Goal: Feedback & Contribution: Submit feedback/report problem

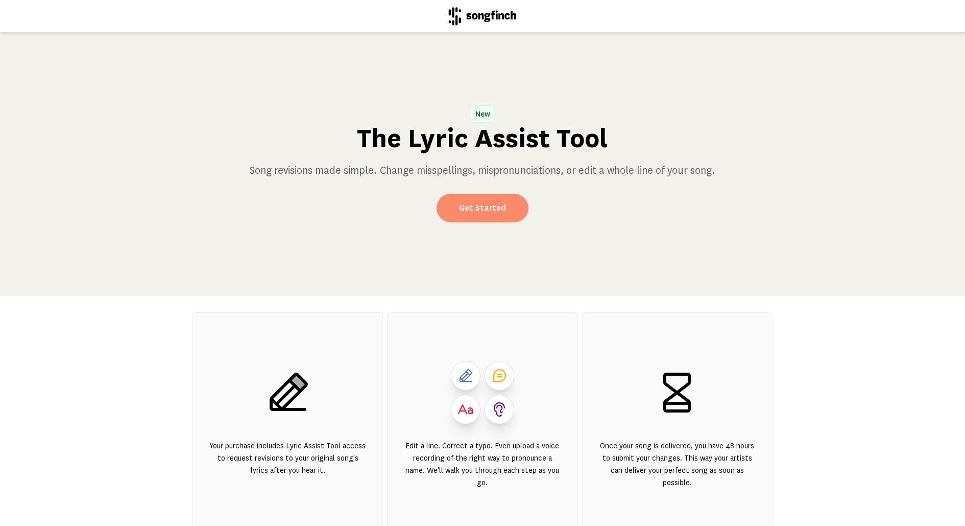
click at [498, 206] on link "Get Started" at bounding box center [483, 208] width 92 height 29
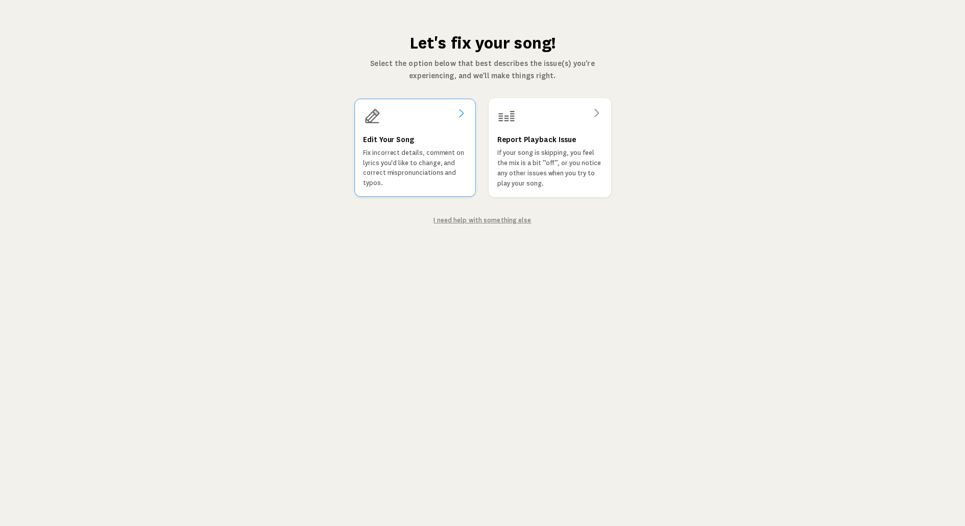
click at [453, 174] on p "Fix incorrect details, comment on lyrics you'd like to change, and correct misp…" at bounding box center [415, 168] width 104 height 40
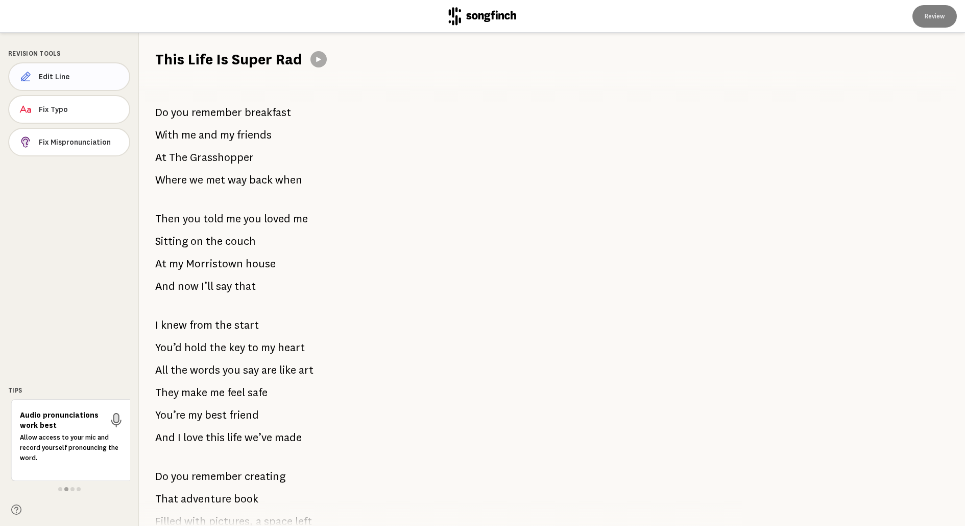
click at [70, 74] on span "Edit Line" at bounding box center [80, 77] width 82 height 10
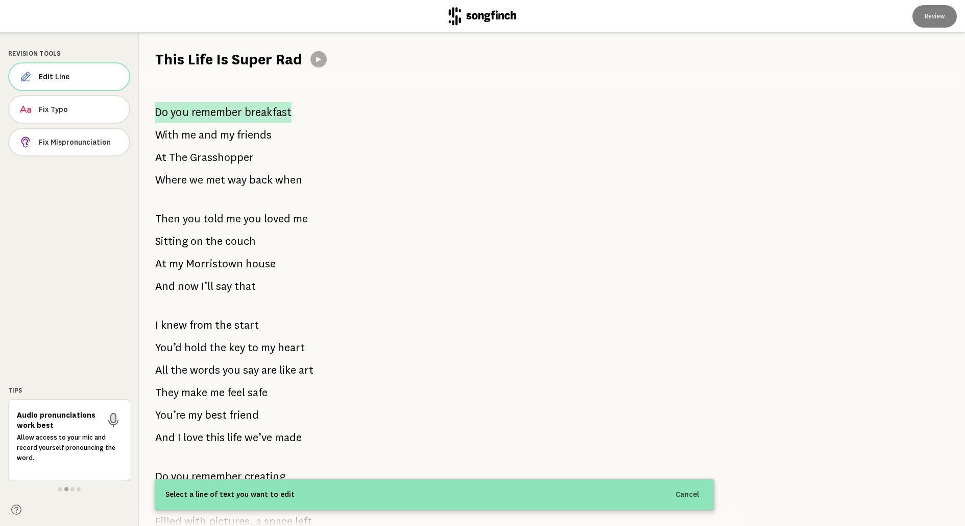
click at [200, 111] on span "remember" at bounding box center [217, 112] width 51 height 20
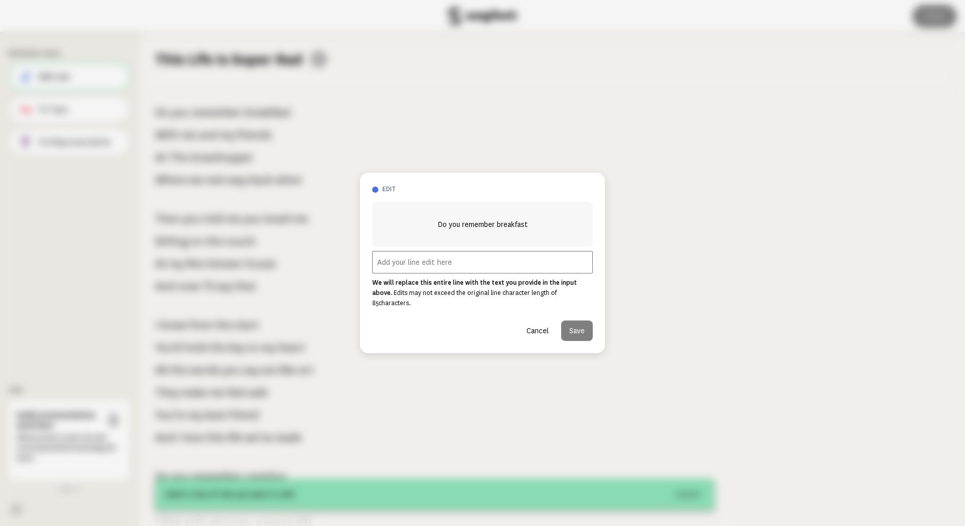
click at [432, 273] on input "text" at bounding box center [482, 262] width 221 height 22
type input "I think it might have been lunch"
click at [567, 326] on button "Save" at bounding box center [577, 330] width 32 height 20
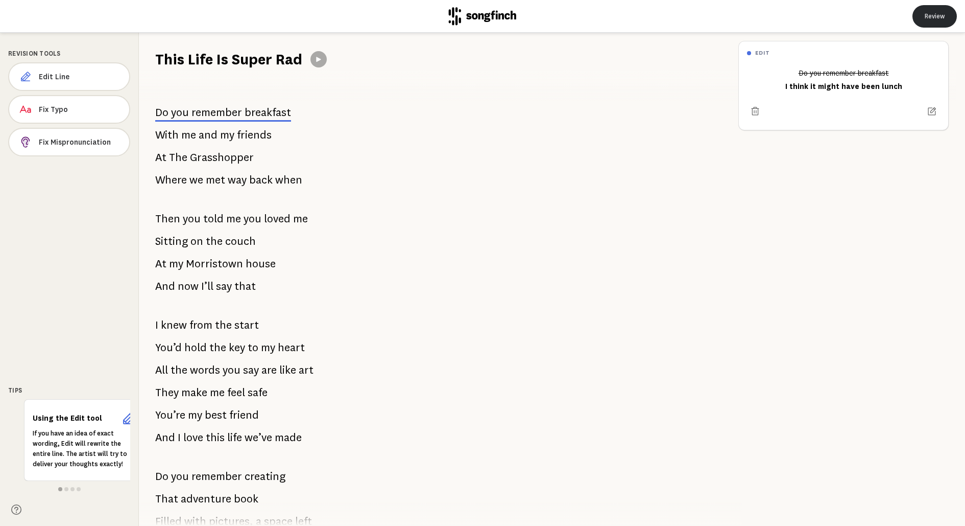
click at [953, 12] on button "Review" at bounding box center [935, 16] width 44 height 22
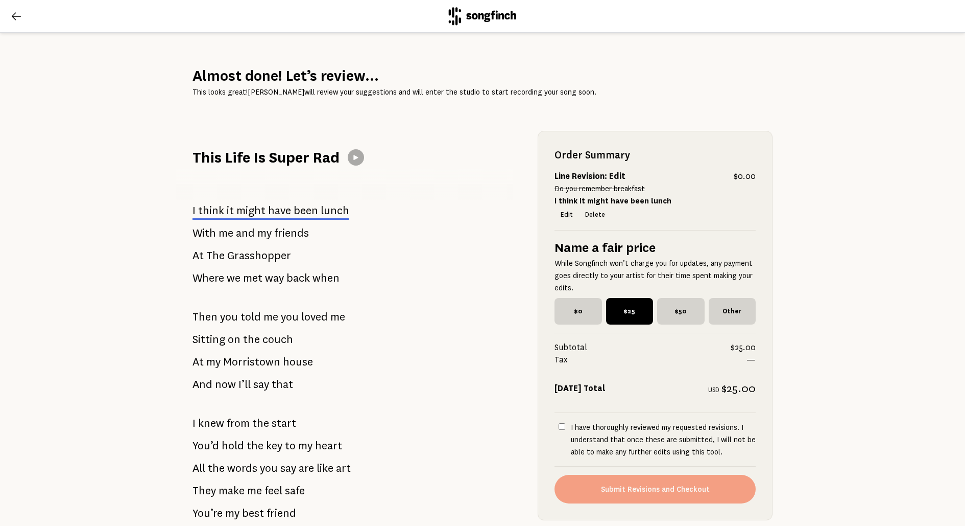
click at [601, 427] on p "I have thoroughly reviewed my requested revisions. I understand that once these…" at bounding box center [663, 439] width 185 height 37
click at [565, 427] on input "I have thoroughly reviewed my requested revisions. I understand that once these…" at bounding box center [562, 426] width 7 height 7
checkbox input "true"
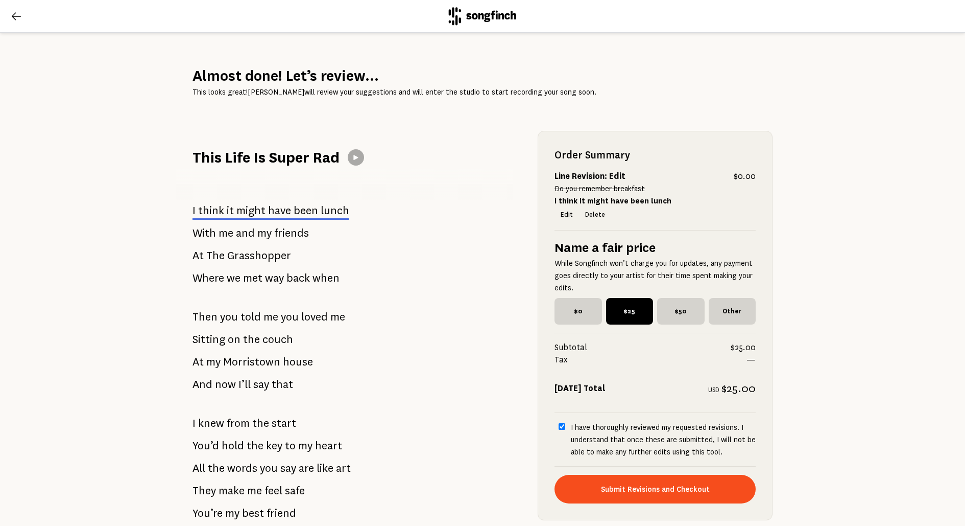
click at [13, 14] on icon at bounding box center [16, 16] width 12 height 12
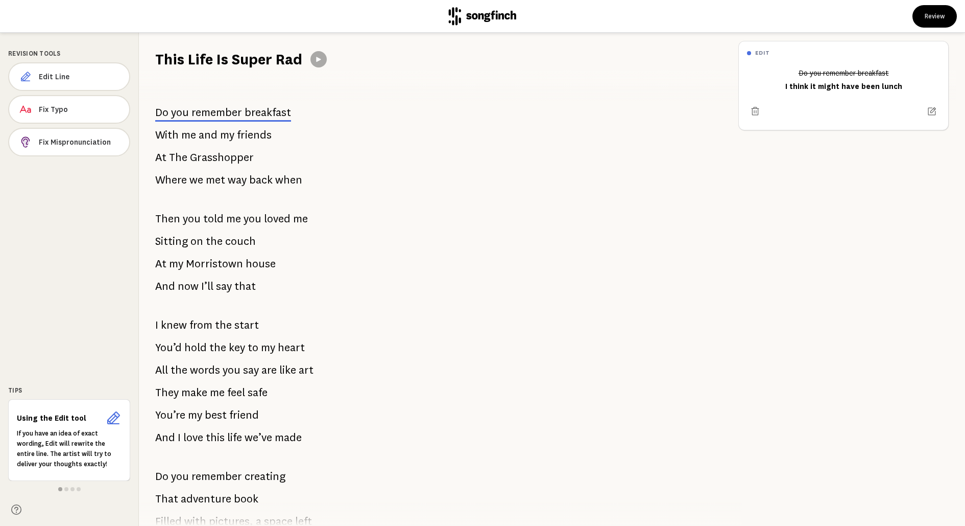
click at [13, 15] on header "Review" at bounding box center [482, 16] width 965 height 33
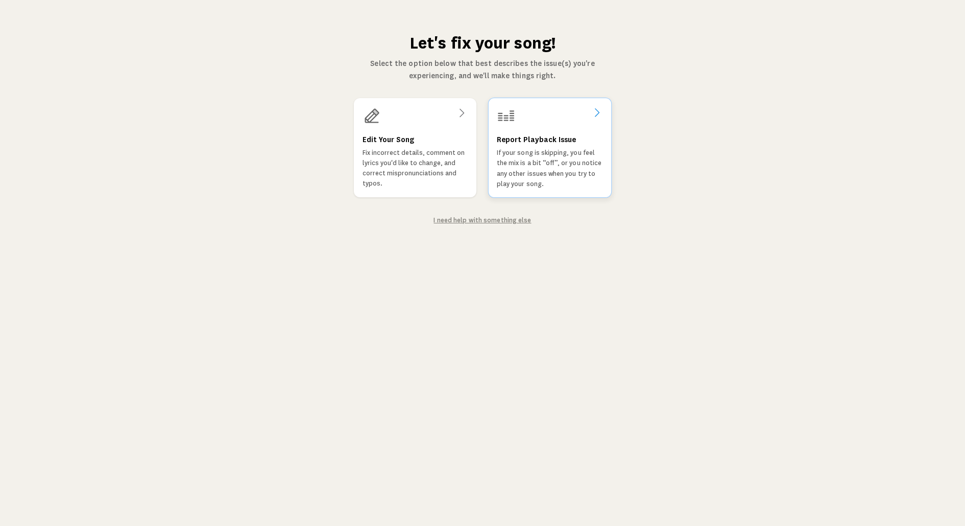
click at [577, 170] on p "If your song is skipping, you feel the mix is a bit “off”, or you notice any ot…" at bounding box center [550, 168] width 106 height 41
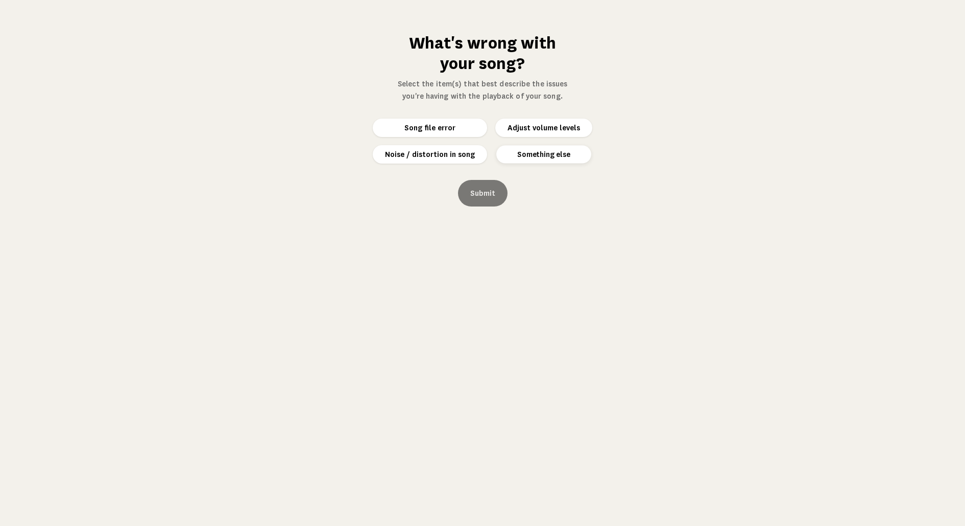
click at [561, 160] on button "Something else" at bounding box center [543, 154] width 95 height 18
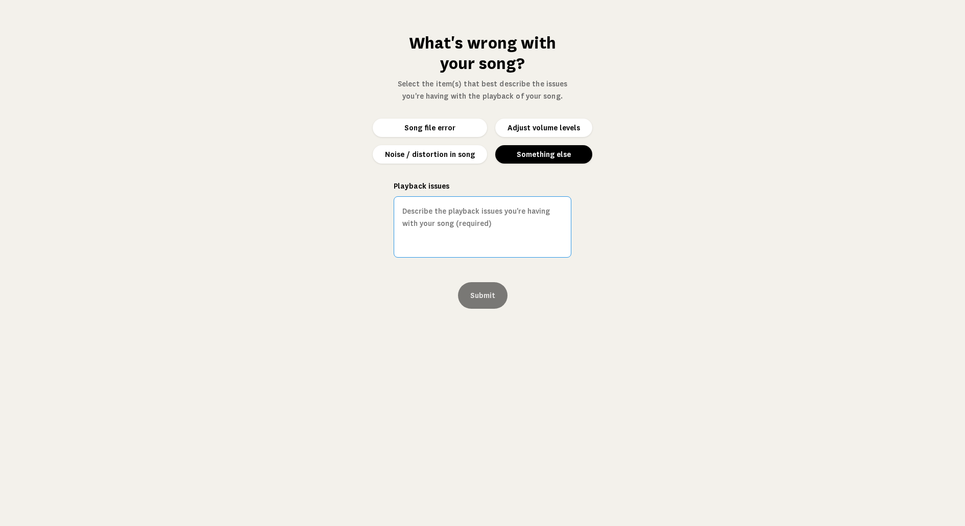
click at [491, 209] on textarea "Playback issues" at bounding box center [483, 226] width 178 height 61
type textarea "The vocals are great can you double the"
click at [544, 128] on button "Adjust volume levels" at bounding box center [543, 128] width 97 height 18
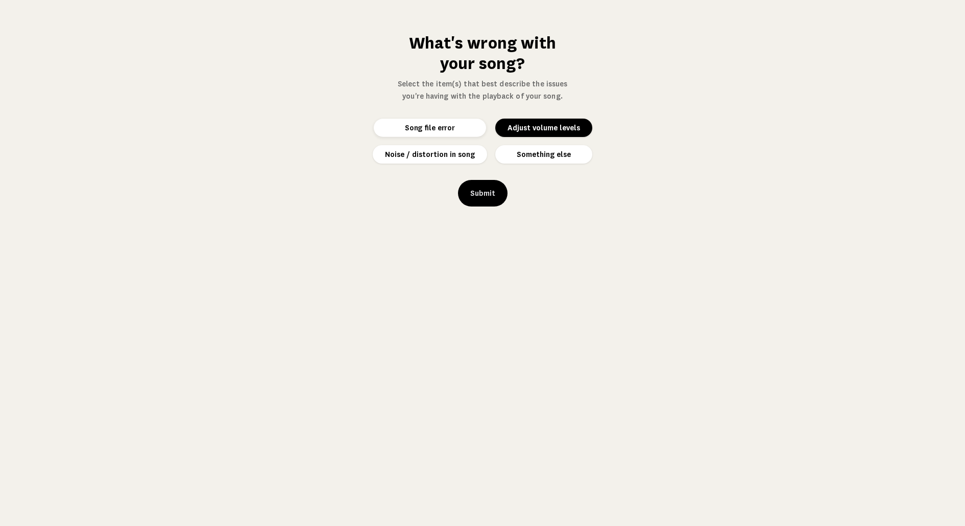
click at [445, 121] on button "Song file error" at bounding box center [430, 128] width 112 height 18
click at [468, 160] on button "Noise / distortion in song" at bounding box center [430, 154] width 114 height 18
